Goal: Transaction & Acquisition: Purchase product/service

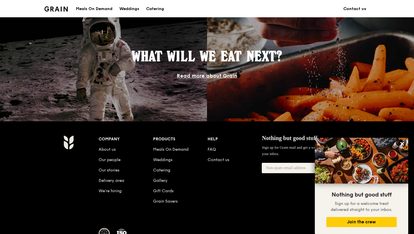
scroll to position [541, 0]
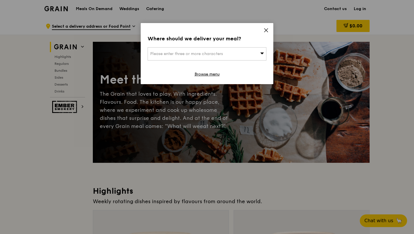
click at [267, 32] on icon at bounding box center [265, 30] width 5 height 5
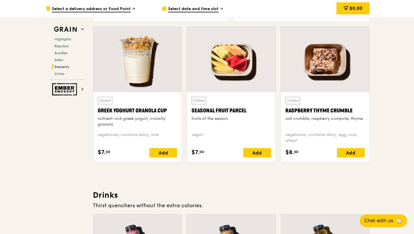
scroll to position [1830, 0]
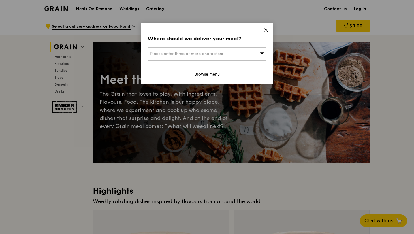
click at [264, 26] on div "Where should we deliver your meal? Please enter three or more characters Browse…" at bounding box center [207, 53] width 133 height 61
click at [263, 29] on icon at bounding box center [265, 30] width 5 height 5
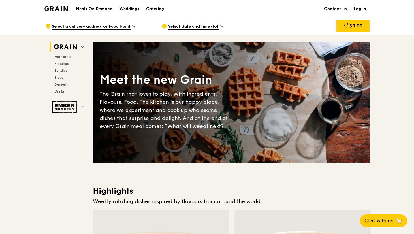
click at [98, 7] on h1 "Meals On Demand" at bounding box center [94, 9] width 37 height 6
click at [64, 63] on span "Regulars" at bounding box center [61, 64] width 15 height 4
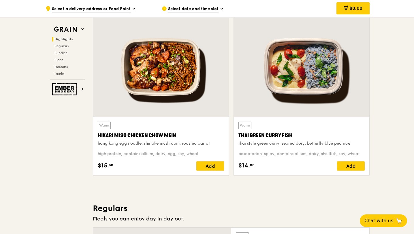
scroll to position [194, 0]
